Goal: Find specific page/section: Find specific page/section

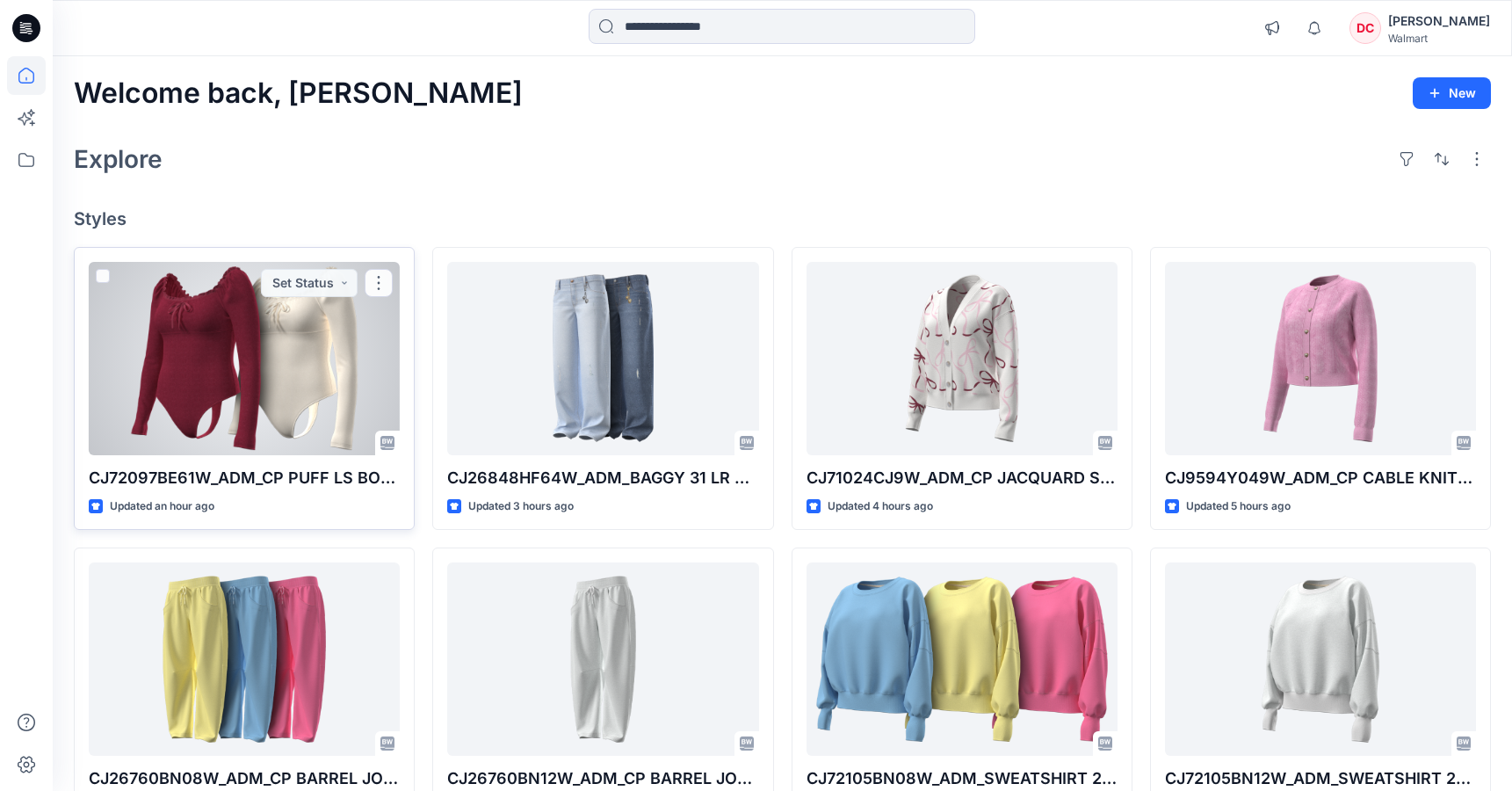
click at [227, 474] on p "CJ72097BE61W_ADM_CP PUFF LS BODYSUIT" at bounding box center [245, 478] width 311 height 25
click at [224, 477] on p "CJ72097BE61W_ADM_CP PUFF LS BODYSUIT" at bounding box center [245, 478] width 311 height 25
click at [198, 487] on p "CJ72097BE61W_ADM_CP PUFF LS BODYSUIT" at bounding box center [245, 478] width 311 height 25
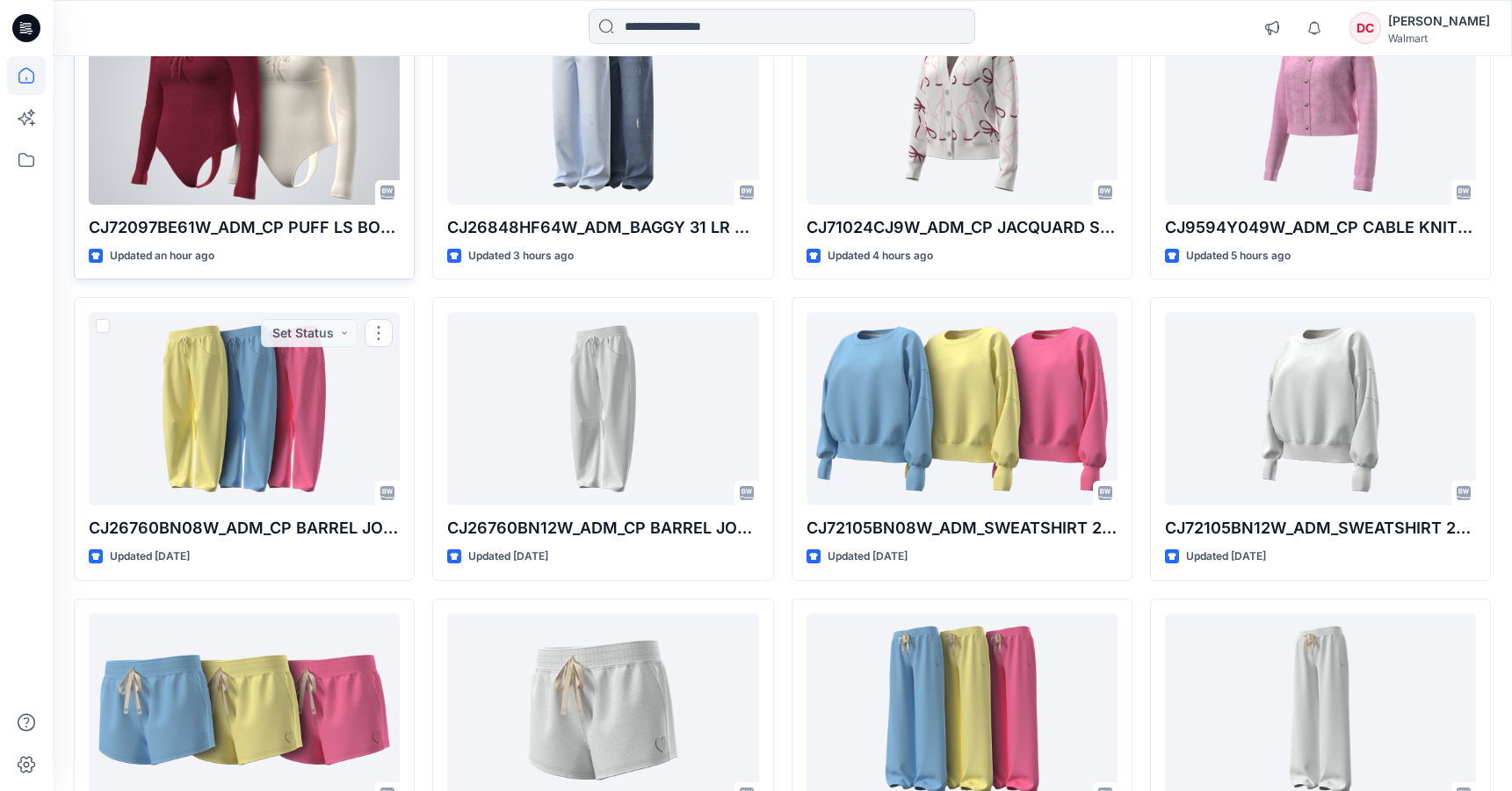
scroll to position [61, 0]
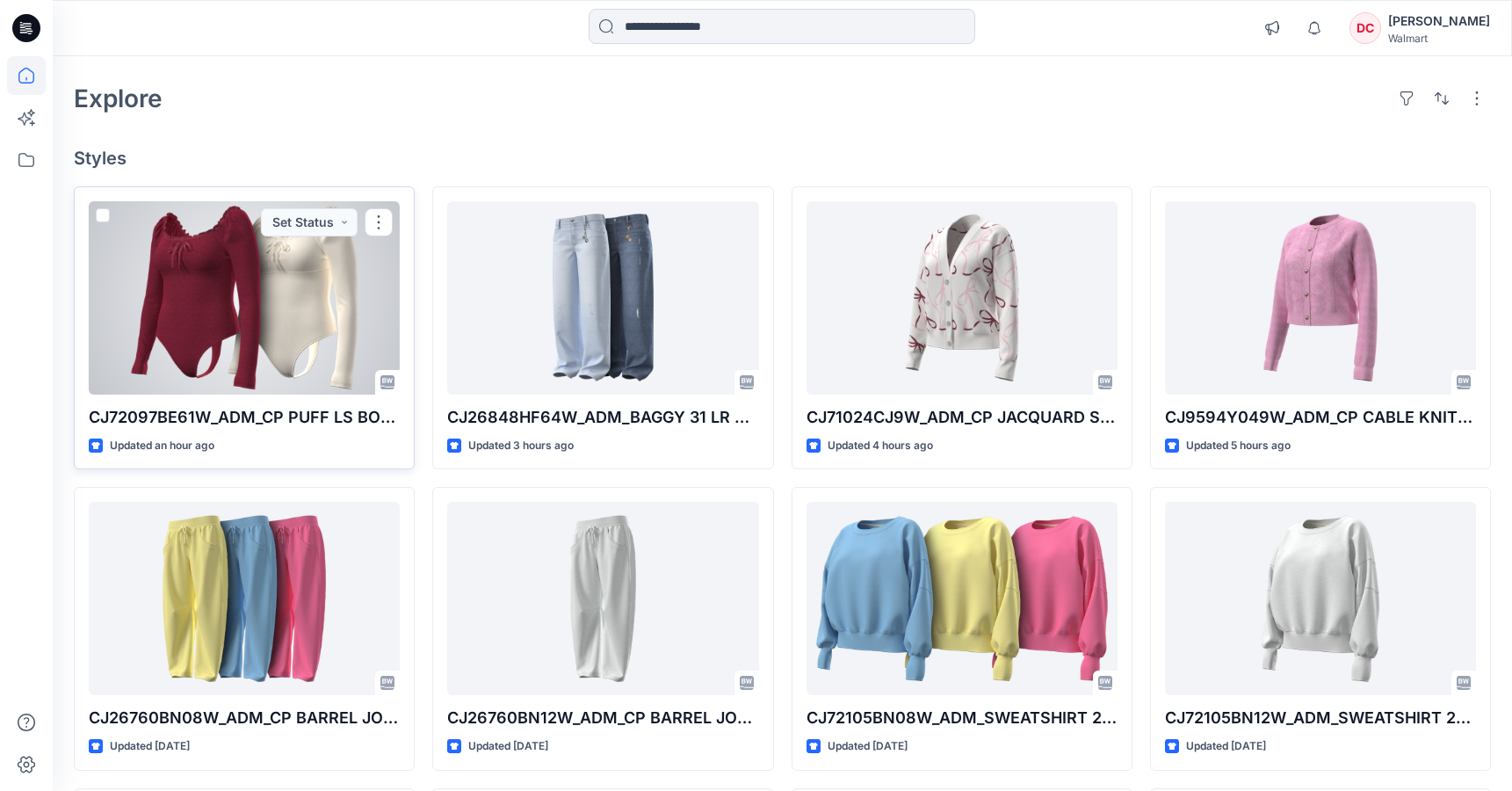
click at [219, 416] on p "CJ72097BE61W_ADM_CP PUFF LS BODYSUIT" at bounding box center [245, 417] width 311 height 25
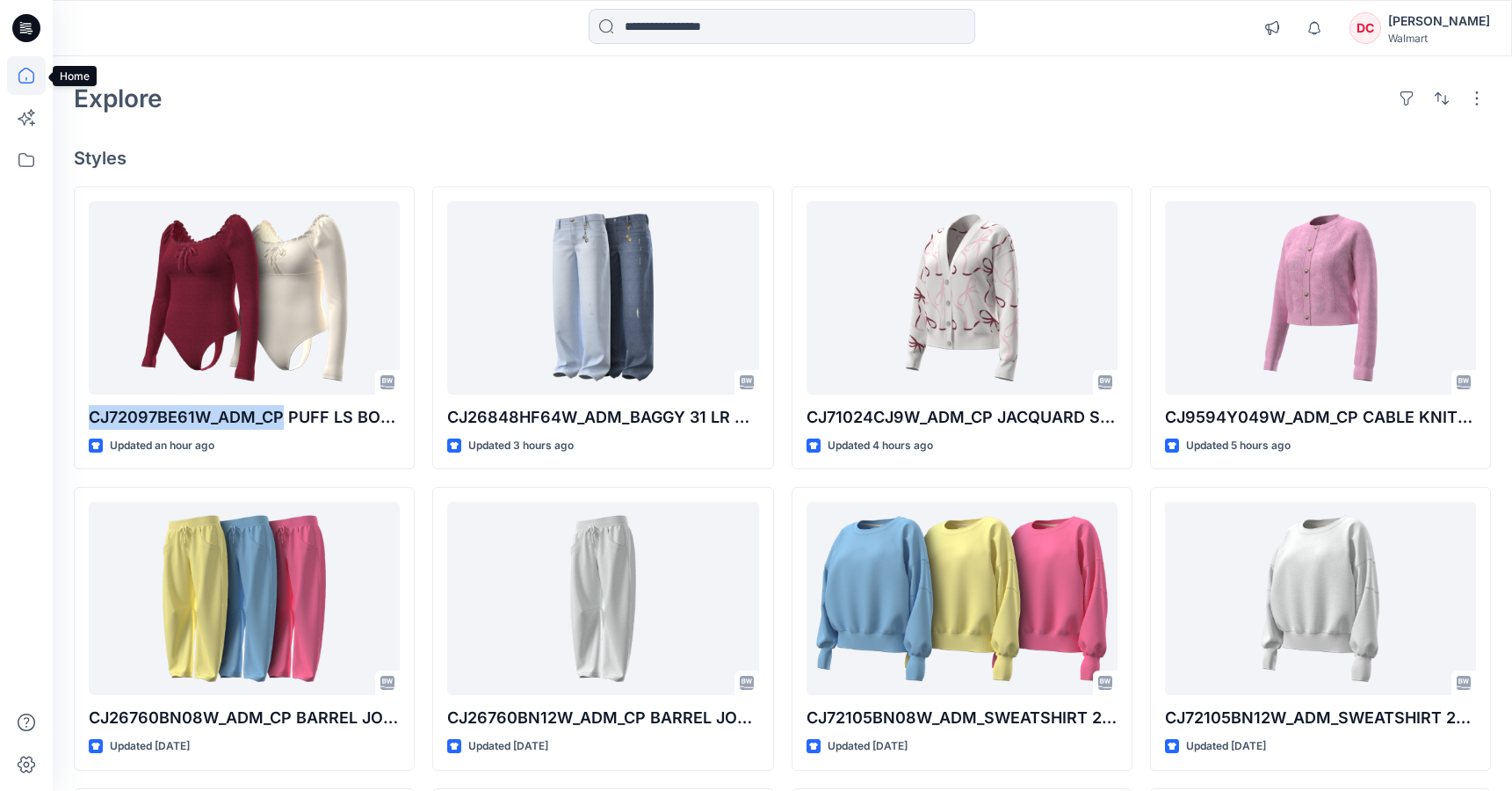
click at [25, 74] on icon at bounding box center [26, 76] width 38 height 38
click at [26, 69] on icon at bounding box center [26, 76] width 38 height 38
click at [37, 163] on icon at bounding box center [26, 159] width 38 height 38
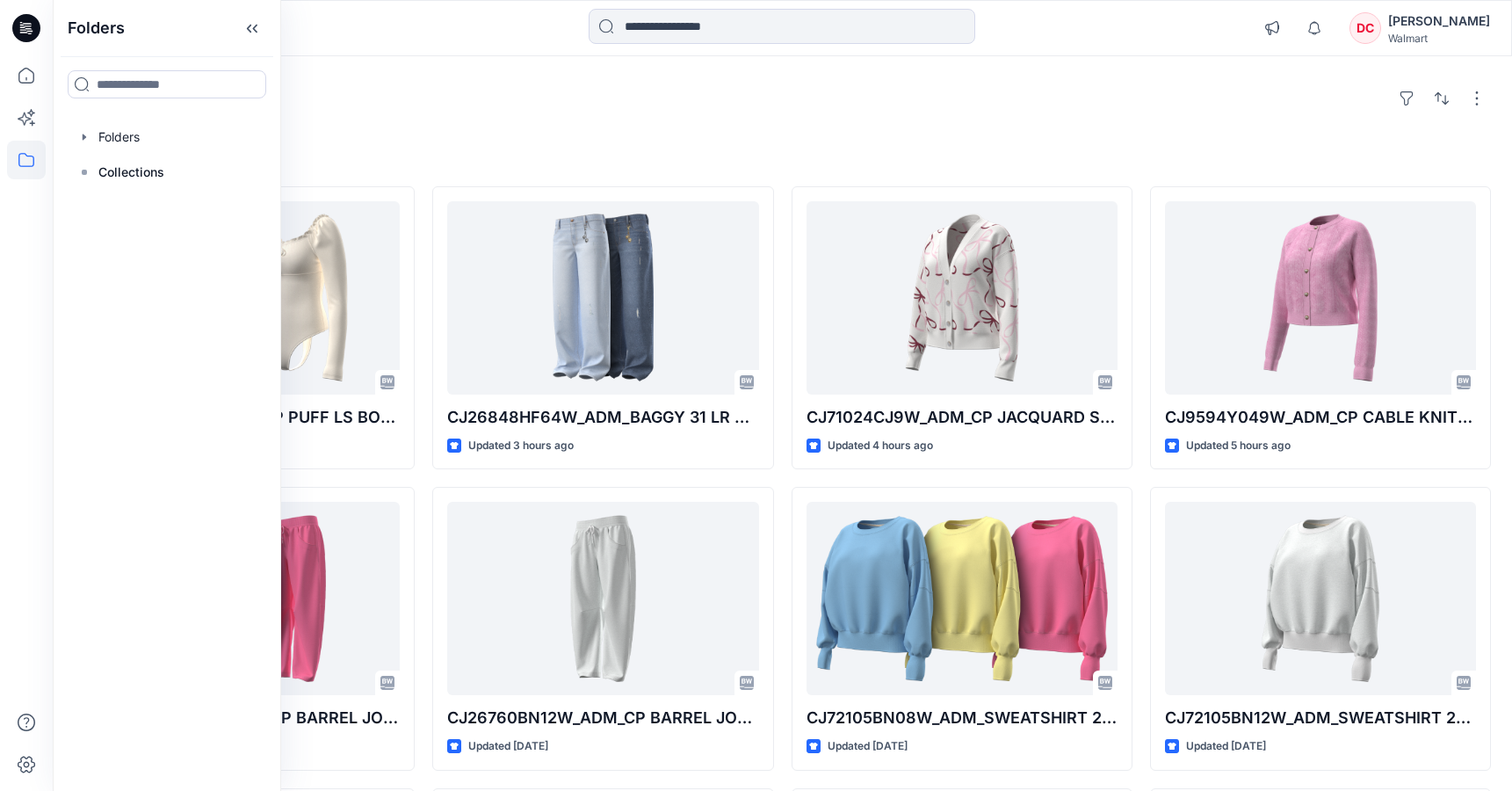
click at [568, 118] on div "Explore" at bounding box center [781, 98] width 1416 height 42
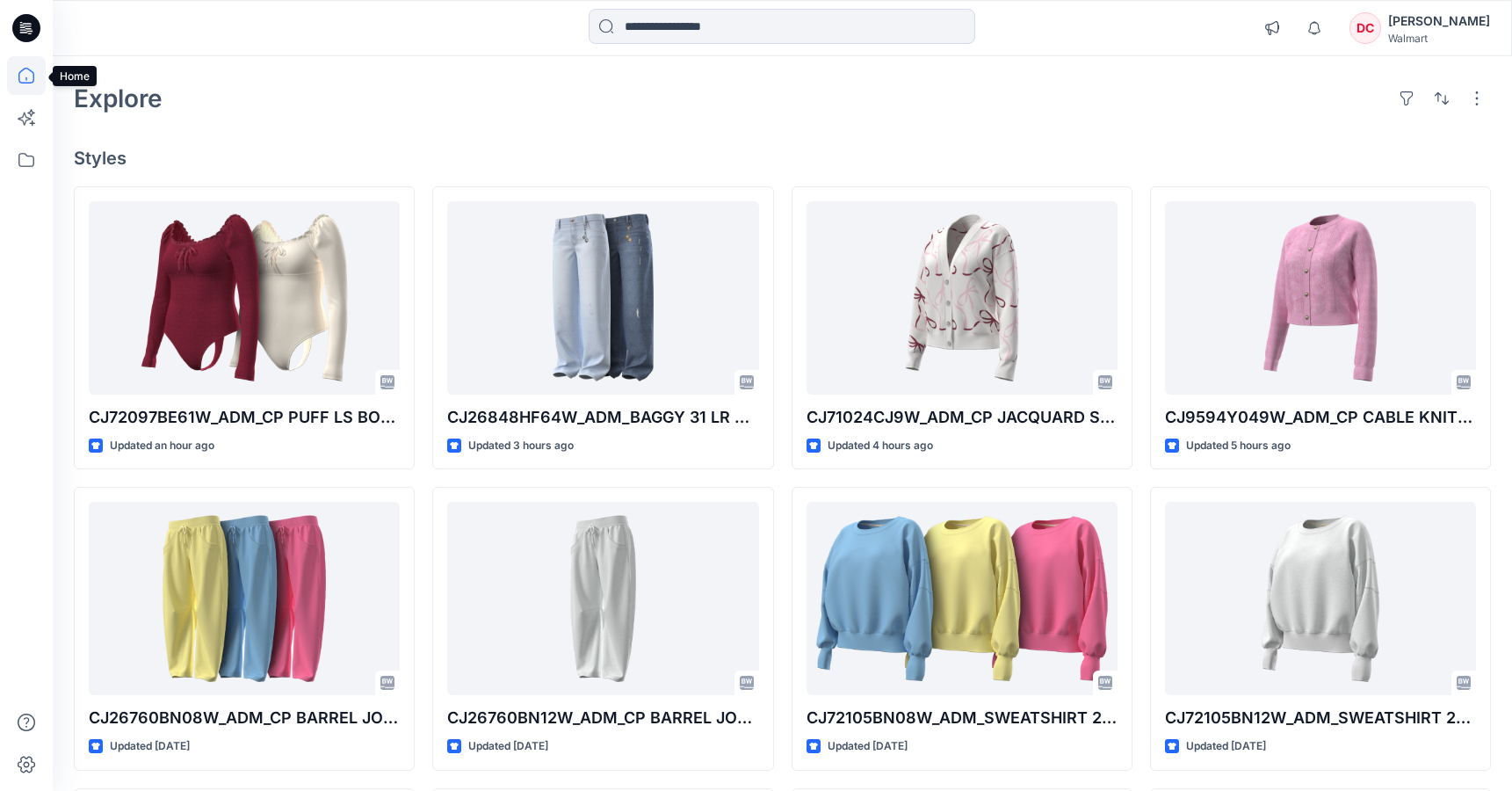
click at [28, 77] on icon at bounding box center [26, 76] width 38 height 38
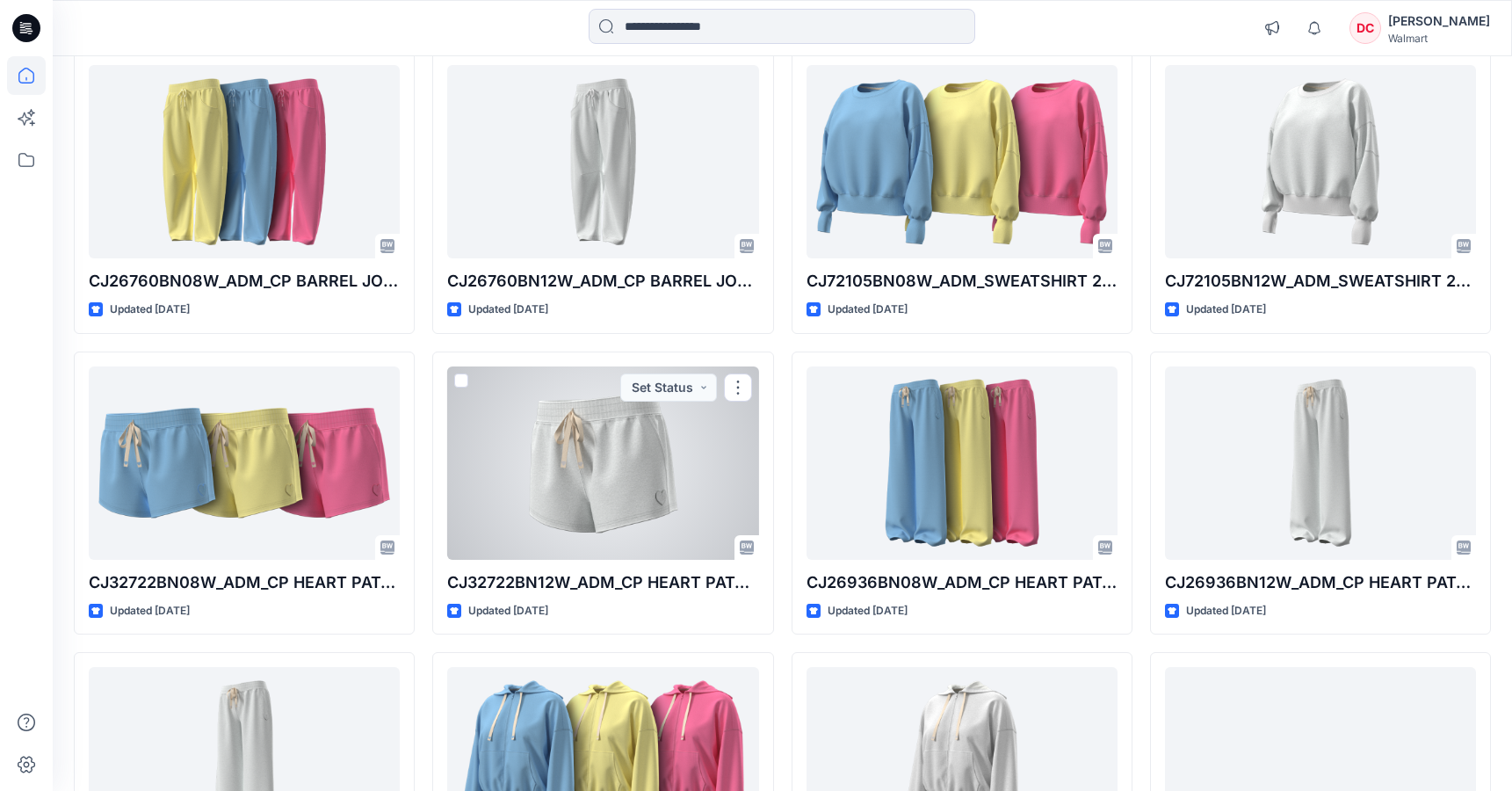
scroll to position [222, 0]
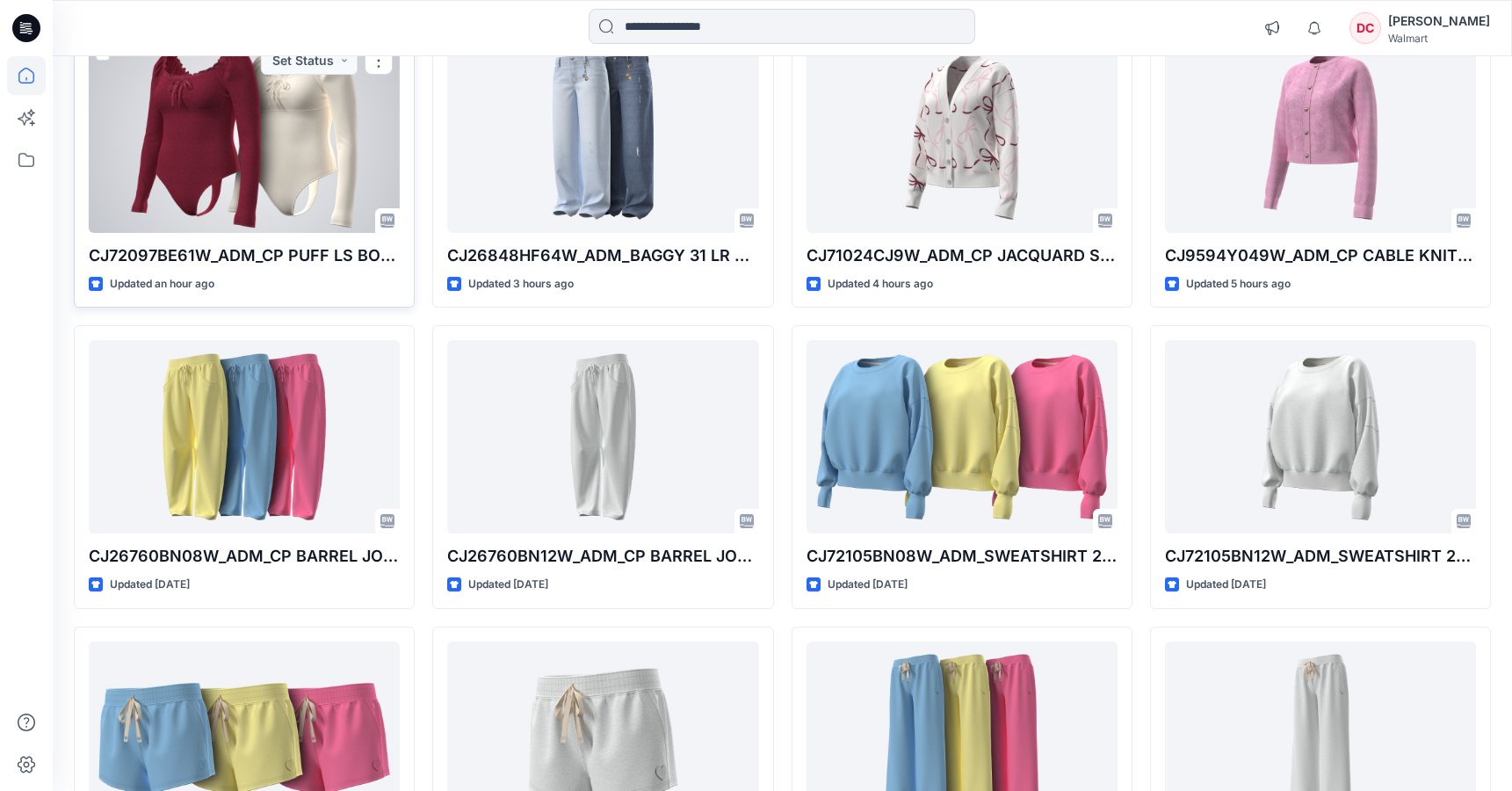
click at [277, 173] on div at bounding box center [245, 136] width 311 height 193
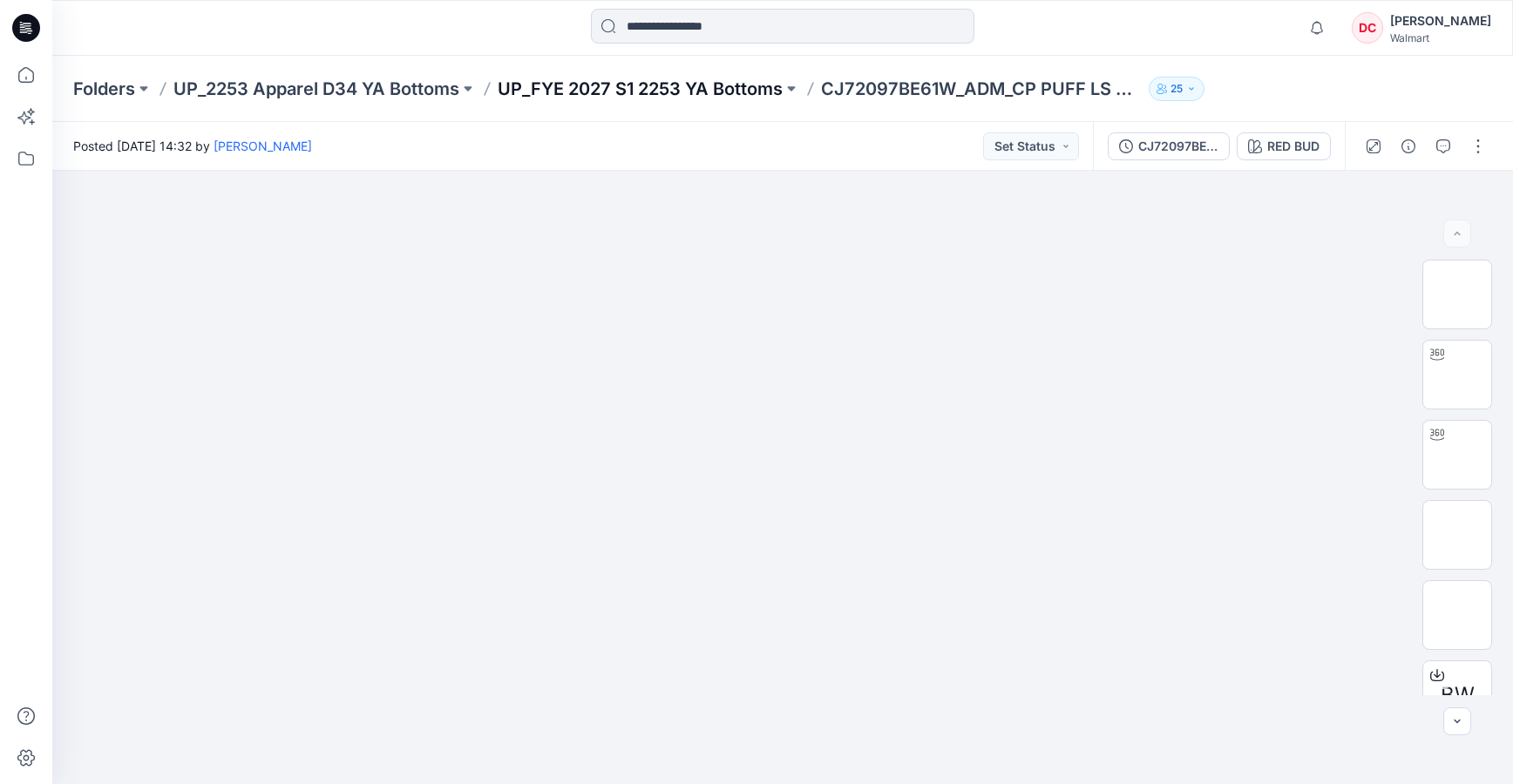
click at [629, 90] on p "UP_FYE 2027 S1 2253 YA Bottoms" at bounding box center [640, 88] width 285 height 24
